Goal: Task Accomplishment & Management: Manage account settings

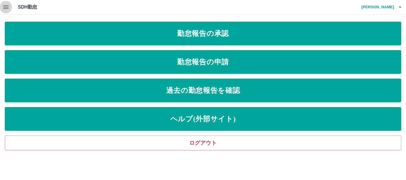
click at [6, 7] on icon "button" at bounding box center [5, 7] width 5 height 4
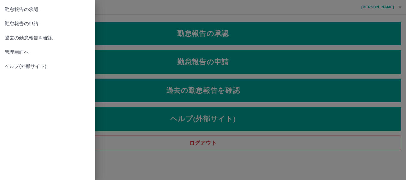
click at [14, 53] on span "管理画面へ" at bounding box center [48, 52] width 86 height 7
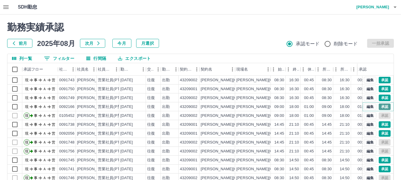
click at [379, 106] on button "承認" at bounding box center [384, 107] width 12 height 7
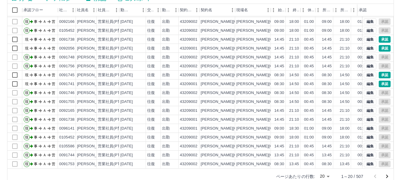
scroll to position [71, 0]
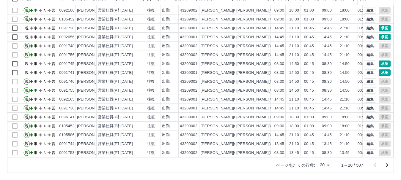
click at [387, 165] on icon "次のページへ" at bounding box center [387, 166] width 2 height 4
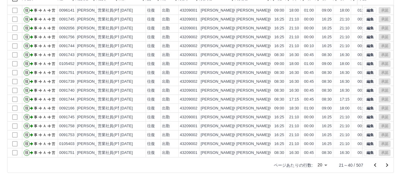
scroll to position [31, 0]
click at [385, 165] on icon "次のページへ" at bounding box center [386, 165] width 7 height 7
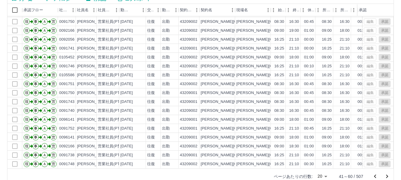
scroll to position [71, 0]
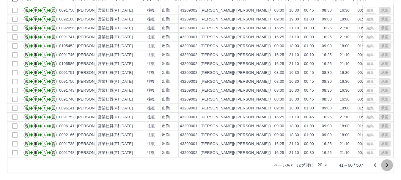
click at [387, 166] on icon "次のページへ" at bounding box center [387, 166] width 2 height 4
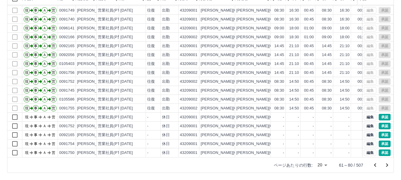
scroll to position [31, 0]
click at [380, 114] on button "承認" at bounding box center [384, 117] width 12 height 7
click at [378, 123] on button "承認" at bounding box center [384, 126] width 12 height 7
click at [380, 132] on button "承認" at bounding box center [384, 135] width 12 height 7
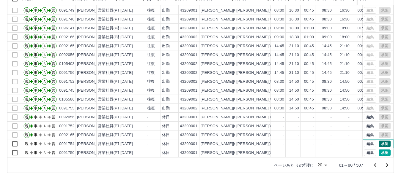
click at [379, 141] on button "承認" at bounding box center [384, 144] width 12 height 7
click at [378, 150] on button "承認" at bounding box center [384, 153] width 12 height 7
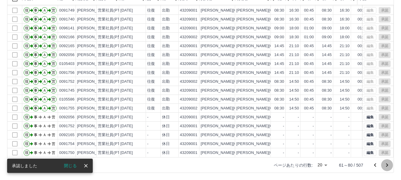
click at [385, 164] on icon "次のページへ" at bounding box center [386, 165] width 7 height 7
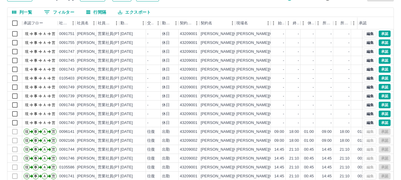
scroll to position [11, 0]
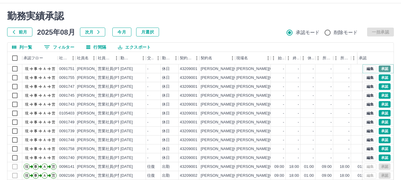
click at [379, 69] on button "承認" at bounding box center [384, 69] width 12 height 7
click at [379, 77] on button "承認" at bounding box center [384, 78] width 12 height 7
click at [379, 87] on button "承認" at bounding box center [384, 86] width 12 height 7
click at [380, 96] on button "承認" at bounding box center [384, 95] width 12 height 7
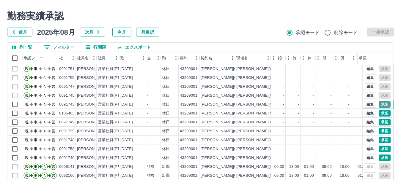
click at [381, 103] on button "承認" at bounding box center [384, 104] width 12 height 7
click at [380, 104] on button "承認" at bounding box center [384, 104] width 12 height 7
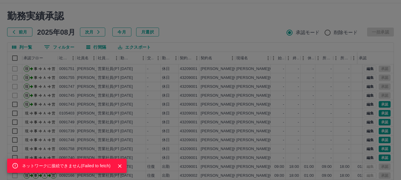
click at [118, 165] on icon "Close" at bounding box center [120, 166] width 6 height 6
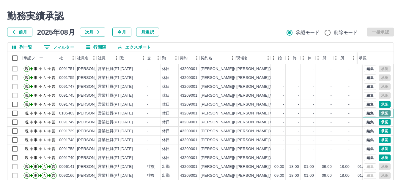
click at [379, 113] on button "承認" at bounding box center [384, 113] width 12 height 7
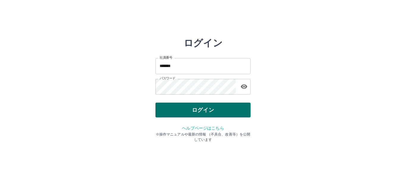
click at [231, 113] on button "ログイン" at bounding box center [202, 110] width 95 height 15
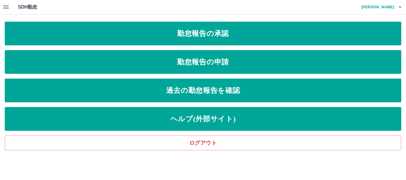
click at [4, 8] on icon "button" at bounding box center [5, 7] width 5 height 4
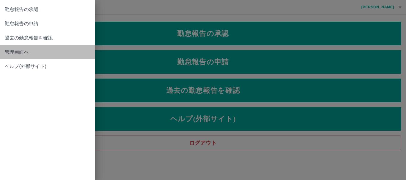
click at [16, 51] on span "管理画面へ" at bounding box center [48, 52] width 86 height 7
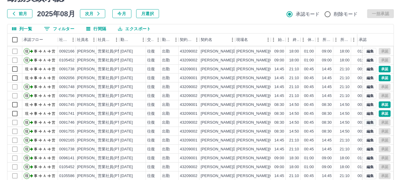
scroll to position [71, 0]
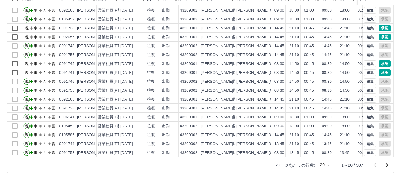
click at [386, 165] on icon "次のページへ" at bounding box center [386, 165] width 7 height 7
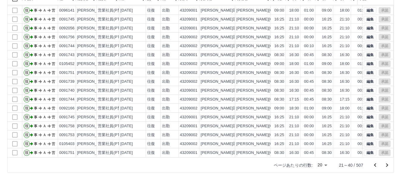
scroll to position [31, 0]
click at [386, 164] on icon "次のページへ" at bounding box center [386, 165] width 7 height 7
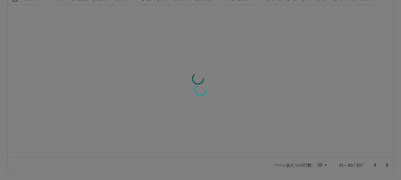
scroll to position [0, 0]
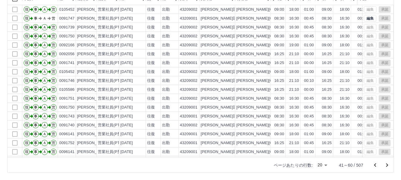
click at [386, 165] on icon "次のページへ" at bounding box center [386, 165] width 7 height 7
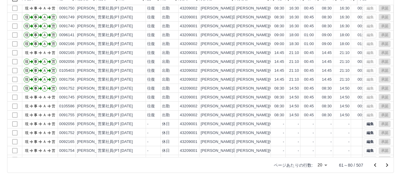
scroll to position [31, 0]
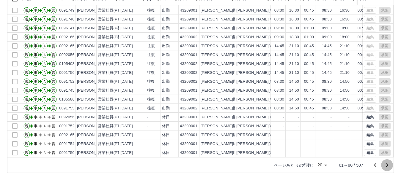
click at [387, 165] on icon "次のページへ" at bounding box center [386, 165] width 7 height 7
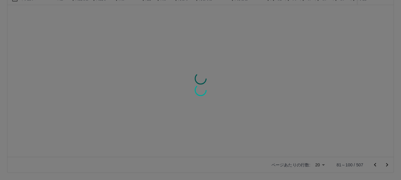
scroll to position [0, 0]
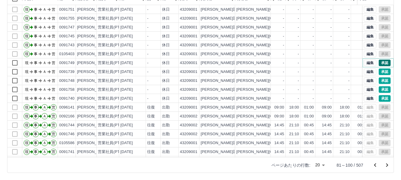
click at [378, 62] on button "承認" at bounding box center [384, 63] width 12 height 7
click at [381, 71] on button "承認" at bounding box center [384, 72] width 12 height 7
click at [381, 97] on button "承認" at bounding box center [384, 98] width 12 height 7
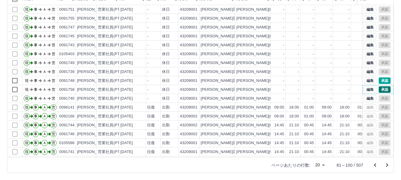
click at [381, 89] on button "承認" at bounding box center [384, 89] width 12 height 7
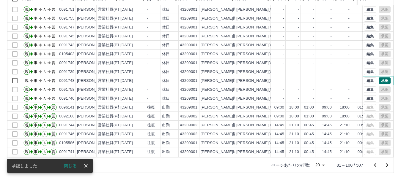
click at [380, 79] on button "承認" at bounding box center [384, 81] width 12 height 7
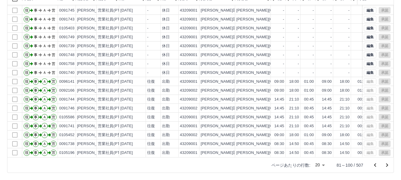
scroll to position [31, 0]
click at [386, 166] on icon "次のページへ" at bounding box center [387, 166] width 2 height 4
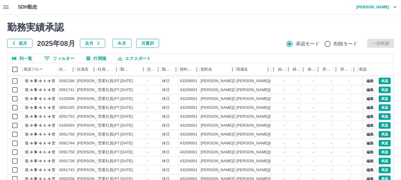
scroll to position [0, 0]
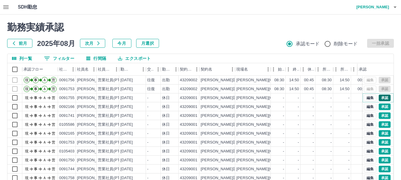
click at [380, 98] on button "承認" at bounding box center [384, 98] width 12 height 7
click at [379, 107] on button "承認" at bounding box center [384, 107] width 12 height 7
click at [379, 115] on button "承認" at bounding box center [384, 116] width 12 height 7
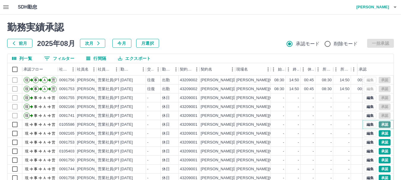
click at [378, 124] on button "承認" at bounding box center [384, 125] width 12 height 7
click at [379, 133] on button "承認" at bounding box center [384, 133] width 12 height 7
click at [382, 143] on button "承認" at bounding box center [384, 142] width 12 height 7
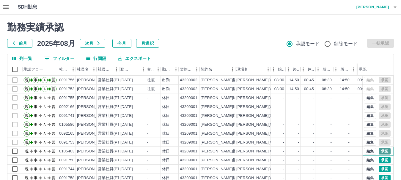
click at [378, 150] on button "承認" at bounding box center [384, 151] width 12 height 7
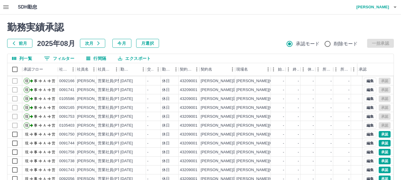
scroll to position [30, 0]
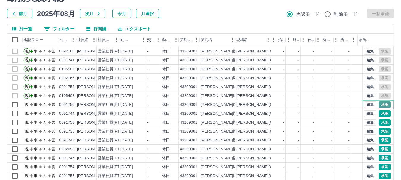
click at [380, 102] on button "承認" at bounding box center [384, 105] width 12 height 7
click at [380, 111] on button "承認" at bounding box center [384, 114] width 12 height 7
click at [378, 119] on button "承認" at bounding box center [384, 122] width 12 height 7
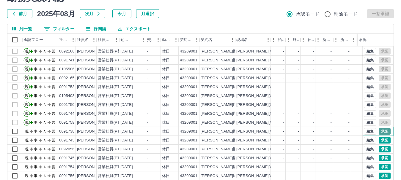
click at [378, 128] on button "承認" at bounding box center [384, 131] width 12 height 7
